Goal: Navigation & Orientation: Find specific page/section

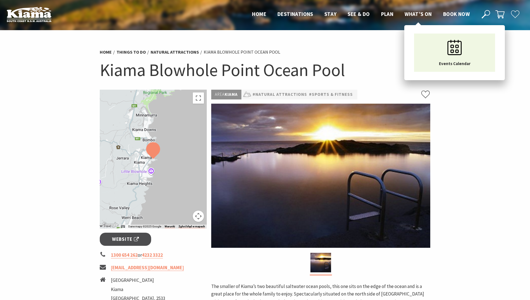
click at [413, 12] on span "What’s On" at bounding box center [418, 14] width 27 height 7
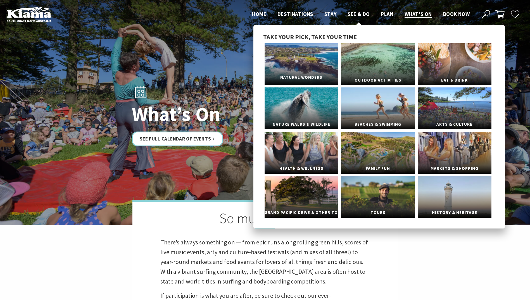
click at [305, 75] on span "Natural Wonders" at bounding box center [302, 77] width 74 height 10
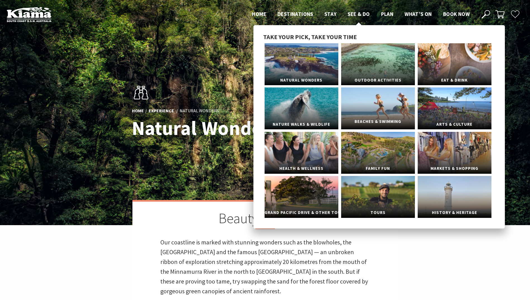
click at [361, 110] on link "Beaches & Swimming" at bounding box center [378, 108] width 74 height 42
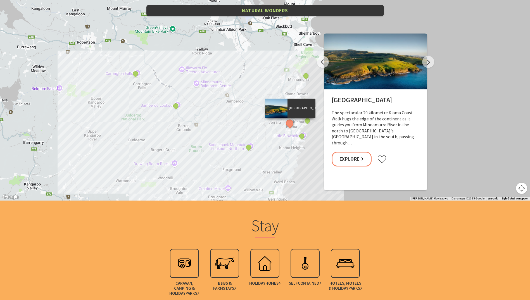
scroll to position [1285, 0]
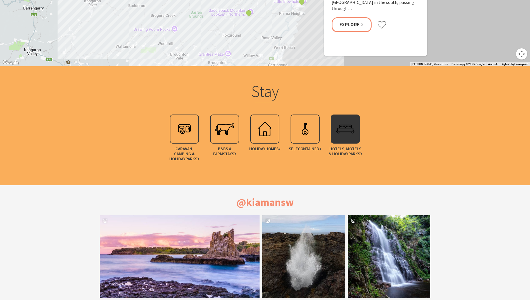
click at [348, 127] on img at bounding box center [345, 129] width 22 height 22
